Goal: Find specific page/section: Find specific page/section

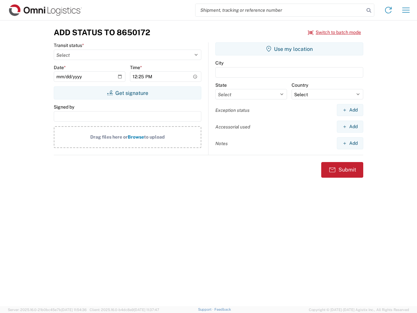
click at [280, 10] on input "search" at bounding box center [279, 10] width 169 height 12
click at [369, 10] on icon at bounding box center [368, 10] width 9 height 9
click at [388, 10] on icon at bounding box center [388, 10] width 10 height 10
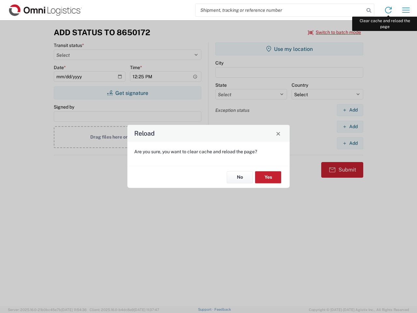
click at [406, 10] on div "Reload Are you sure, you want to clear cache and reload the page? No Yes" at bounding box center [208, 156] width 417 height 313
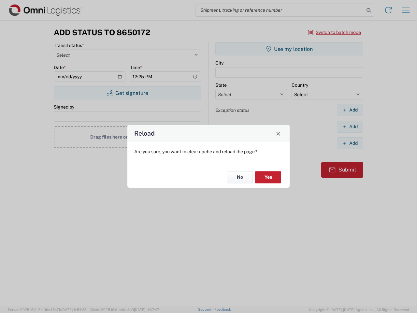
click at [334, 32] on div "Reload Are you sure, you want to clear cache and reload the page? No Yes" at bounding box center [208, 156] width 417 height 313
click at [127, 93] on div "Reload Are you sure, you want to clear cache and reload the page? No Yes" at bounding box center [208, 156] width 417 height 313
click at [289, 49] on div "Reload Are you sure, you want to clear cache and reload the page? No Yes" at bounding box center [208, 156] width 417 height 313
click at [350, 110] on div "Reload Are you sure, you want to clear cache and reload the page? No Yes" at bounding box center [208, 156] width 417 height 313
click at [350, 126] on div "Reload Are you sure, you want to clear cache and reload the page? No Yes" at bounding box center [208, 156] width 417 height 313
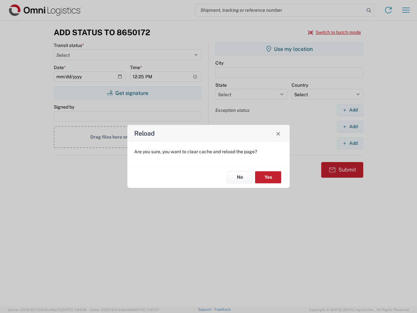
click at [350, 143] on div "Reload Are you sure, you want to clear cache and reload the page? No Yes" at bounding box center [208, 156] width 417 height 313
